Goal: Download file/media

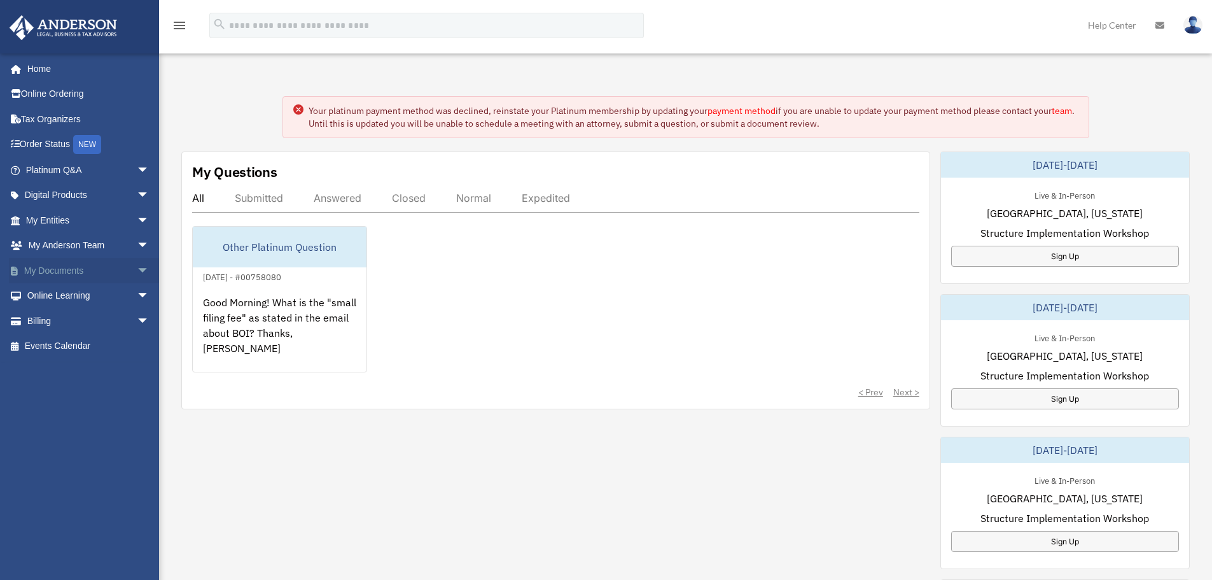
click at [137, 266] on span "arrow_drop_down" at bounding box center [149, 271] width 25 height 26
click at [54, 295] on link "Box" at bounding box center [93, 295] width 151 height 25
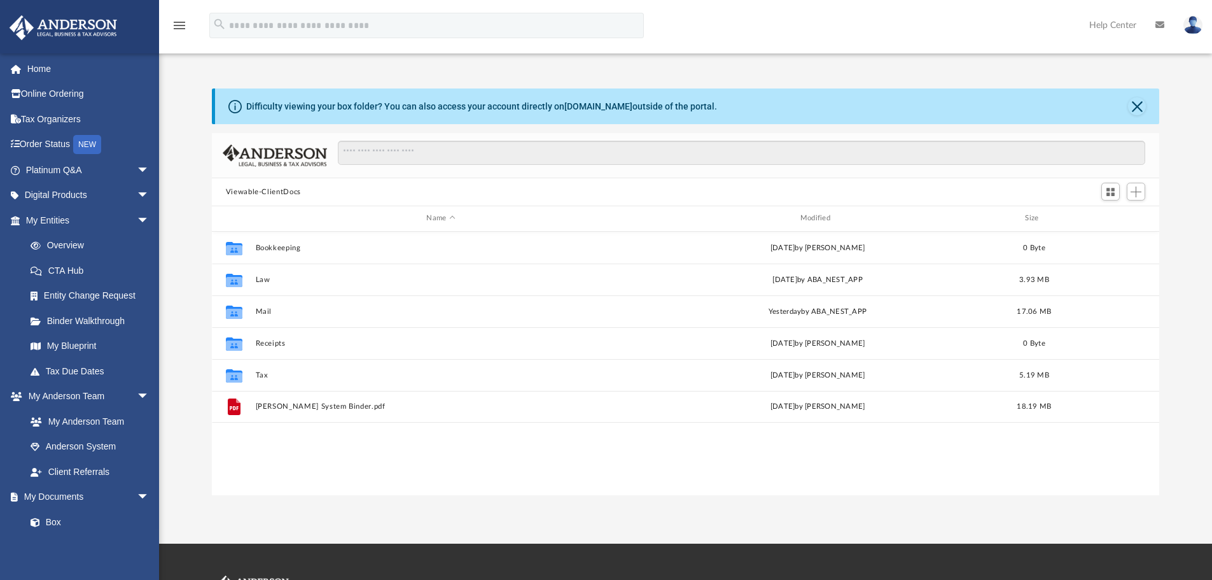
scroll to position [280, 938]
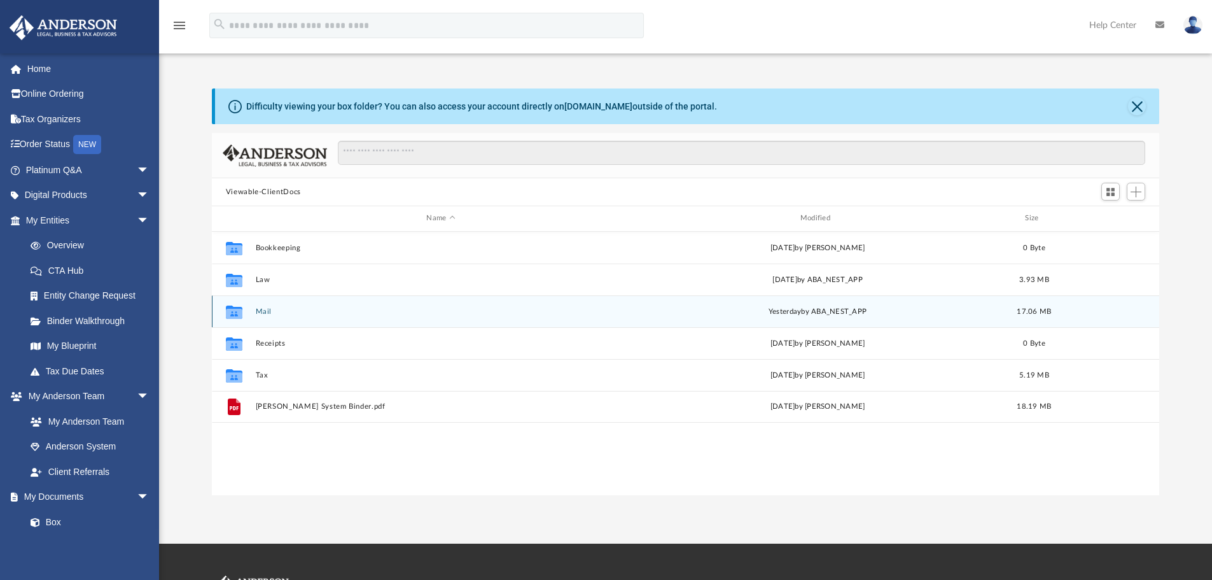
click at [256, 306] on div "Collaborated Folder Mail [DATE] by ABA_NEST_APP 17.06 MB" at bounding box center [686, 311] width 948 height 32
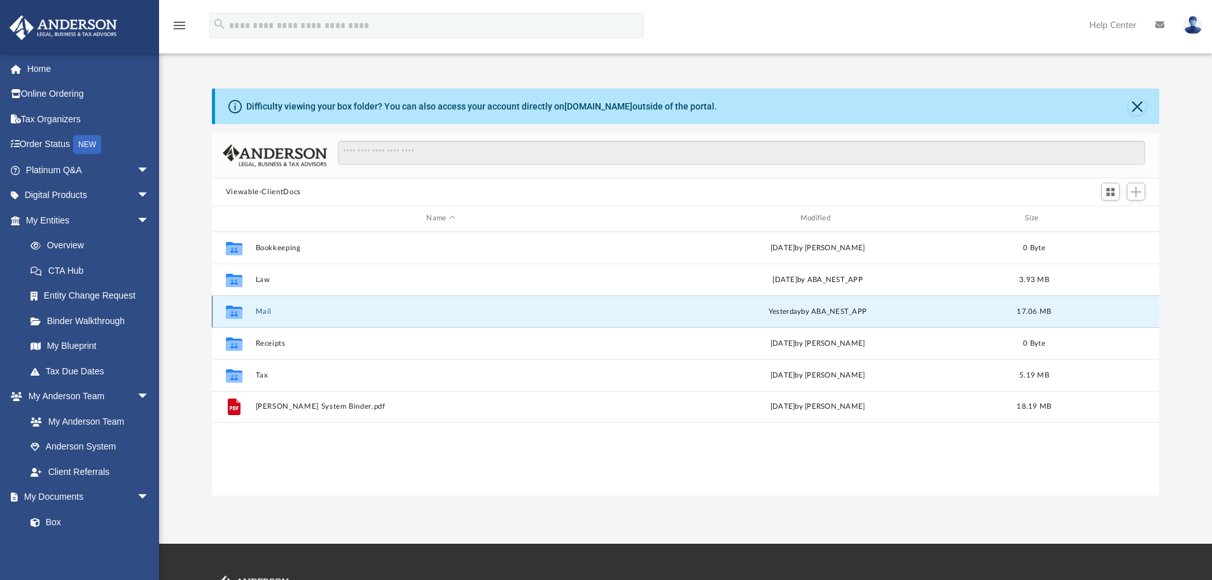
click at [260, 311] on button "Mail" at bounding box center [440, 311] width 371 height 8
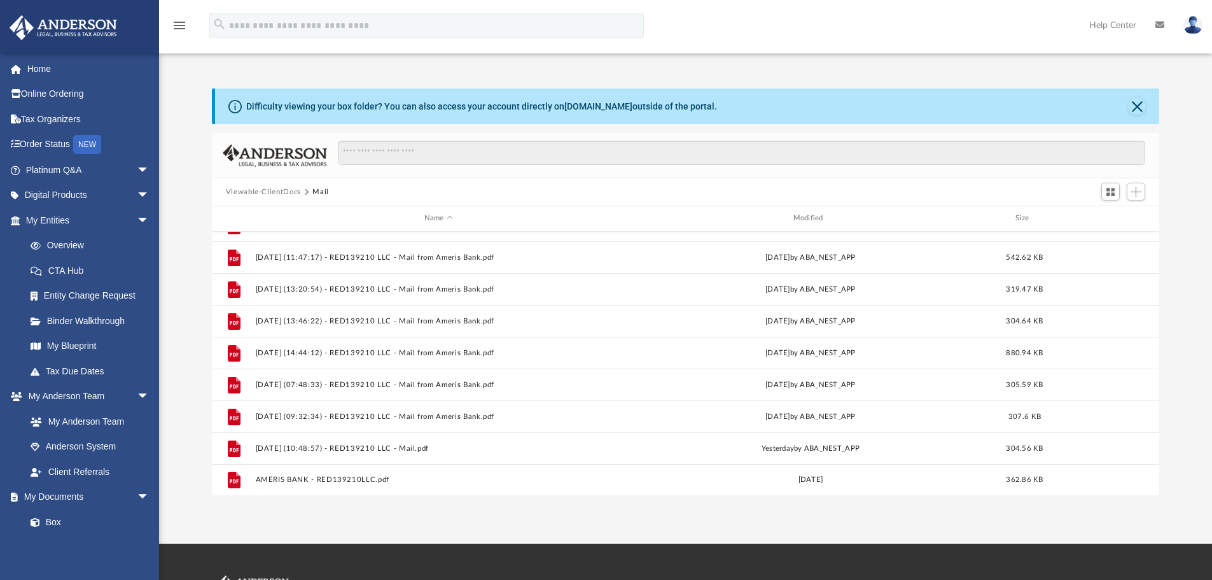
scroll to position [1232, 0]
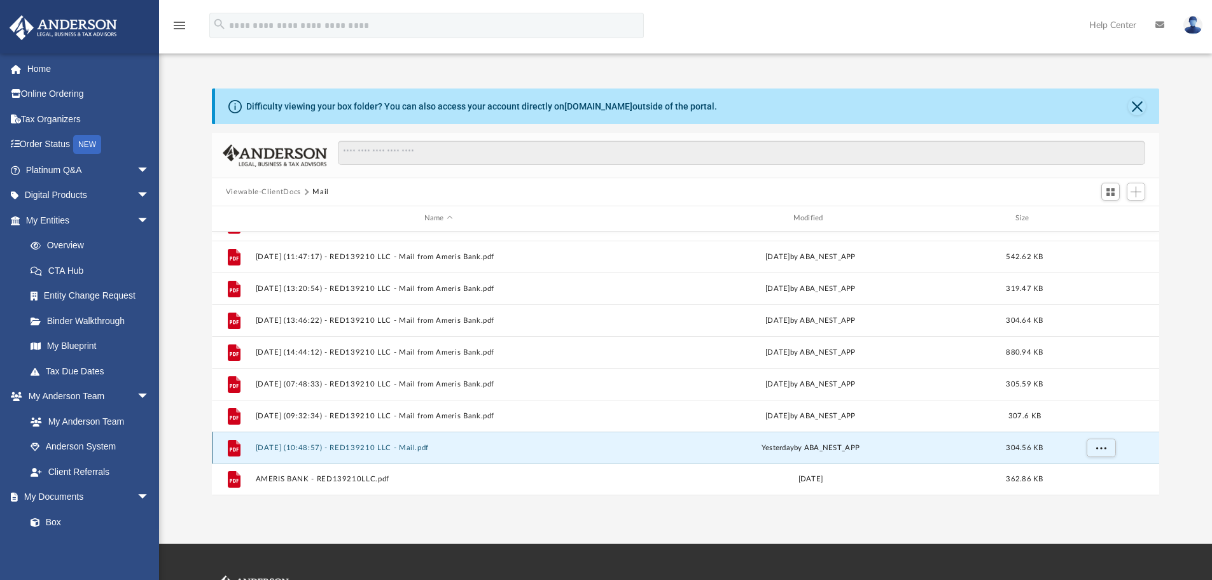
click at [386, 446] on button "[DATE] (10:48:57) - RED139210 LLC - Mail.pdf" at bounding box center [438, 448] width 367 height 8
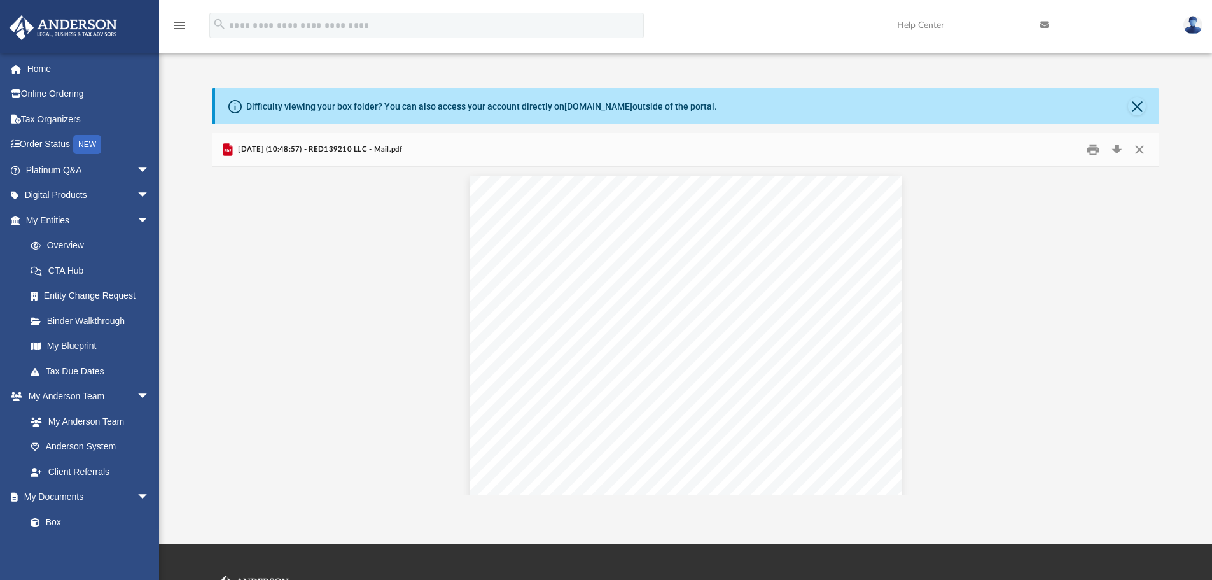
scroll to position [0, 0]
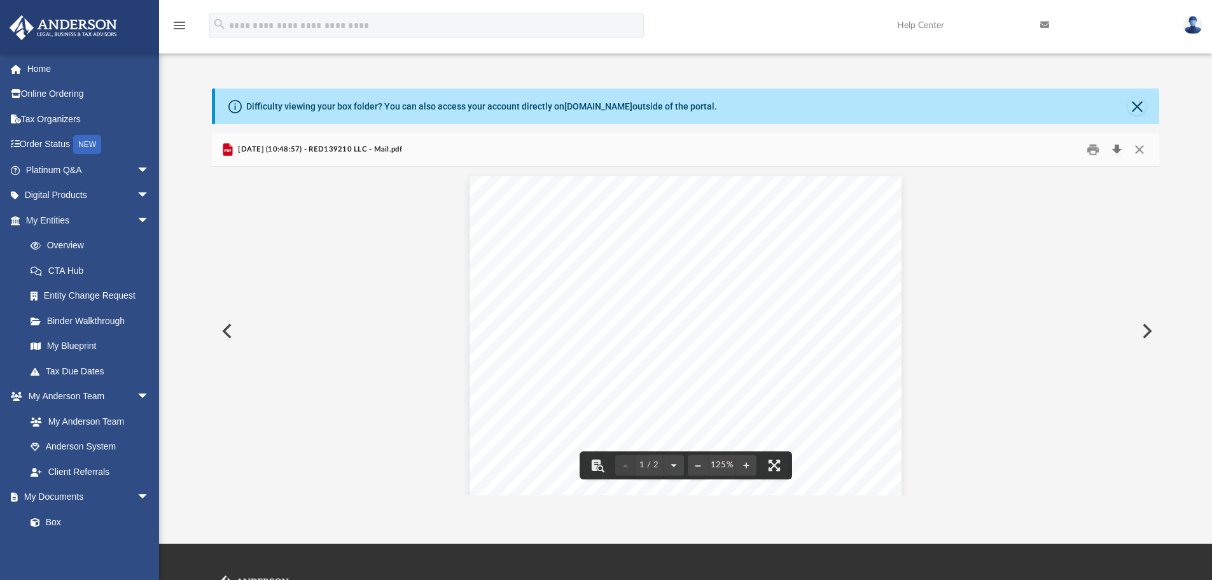
click at [1117, 148] on button "Download" at bounding box center [1116, 150] width 23 height 20
click at [1192, 29] on img at bounding box center [1193, 25] width 19 height 18
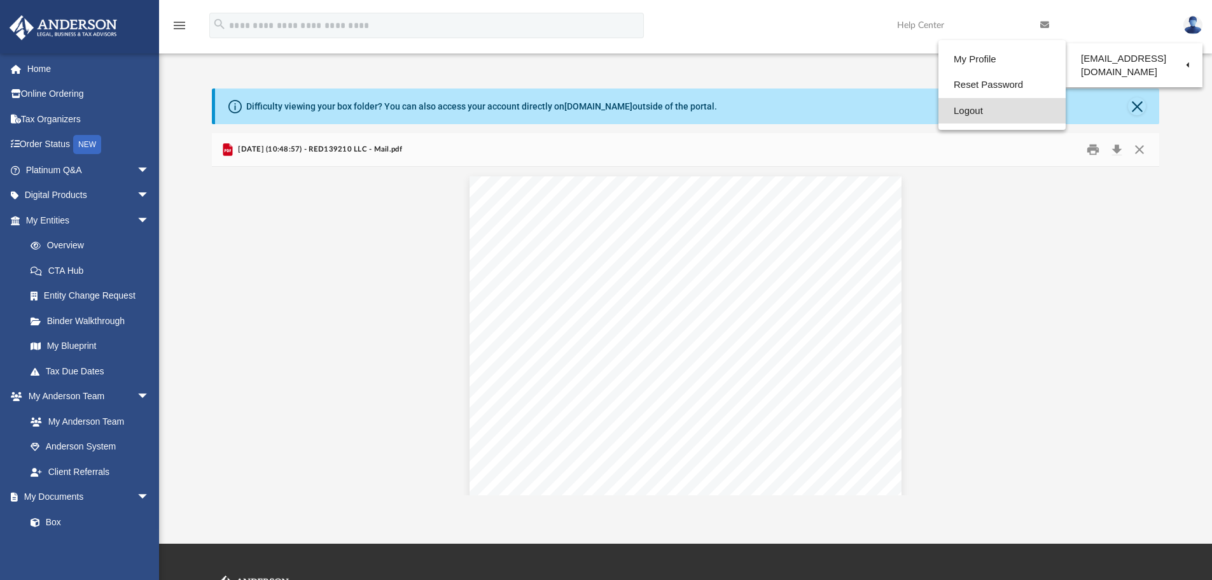
click at [954, 111] on link "Logout" at bounding box center [1002, 111] width 127 height 26
